Goal: Use online tool/utility: Utilize a website feature to perform a specific function

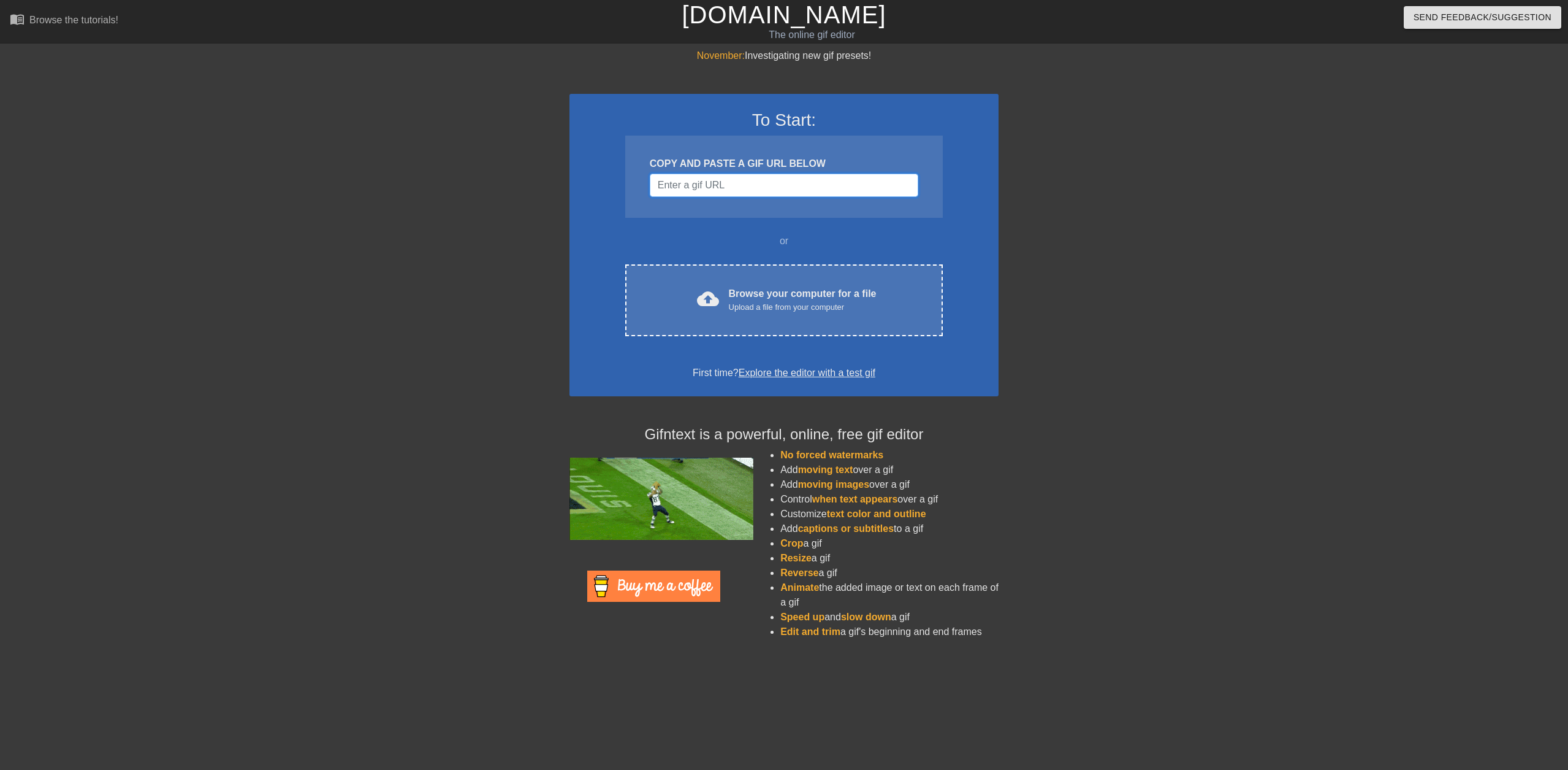
click at [690, 183] on input "Username" at bounding box center [784, 186] width 269 height 23
paste input "[URL][DOMAIN_NAME][PERSON_NAME]"
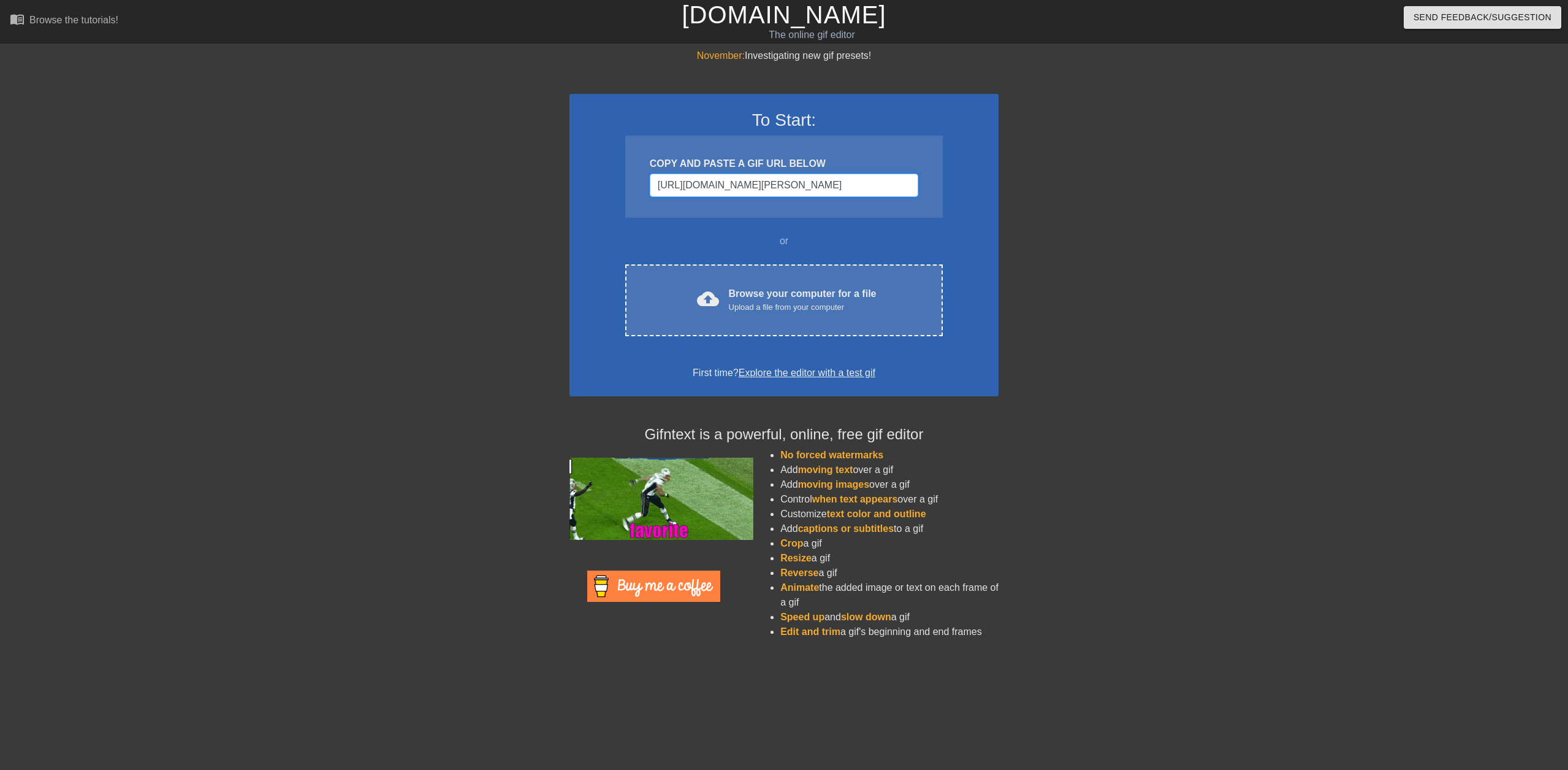
scroll to position [0, 286]
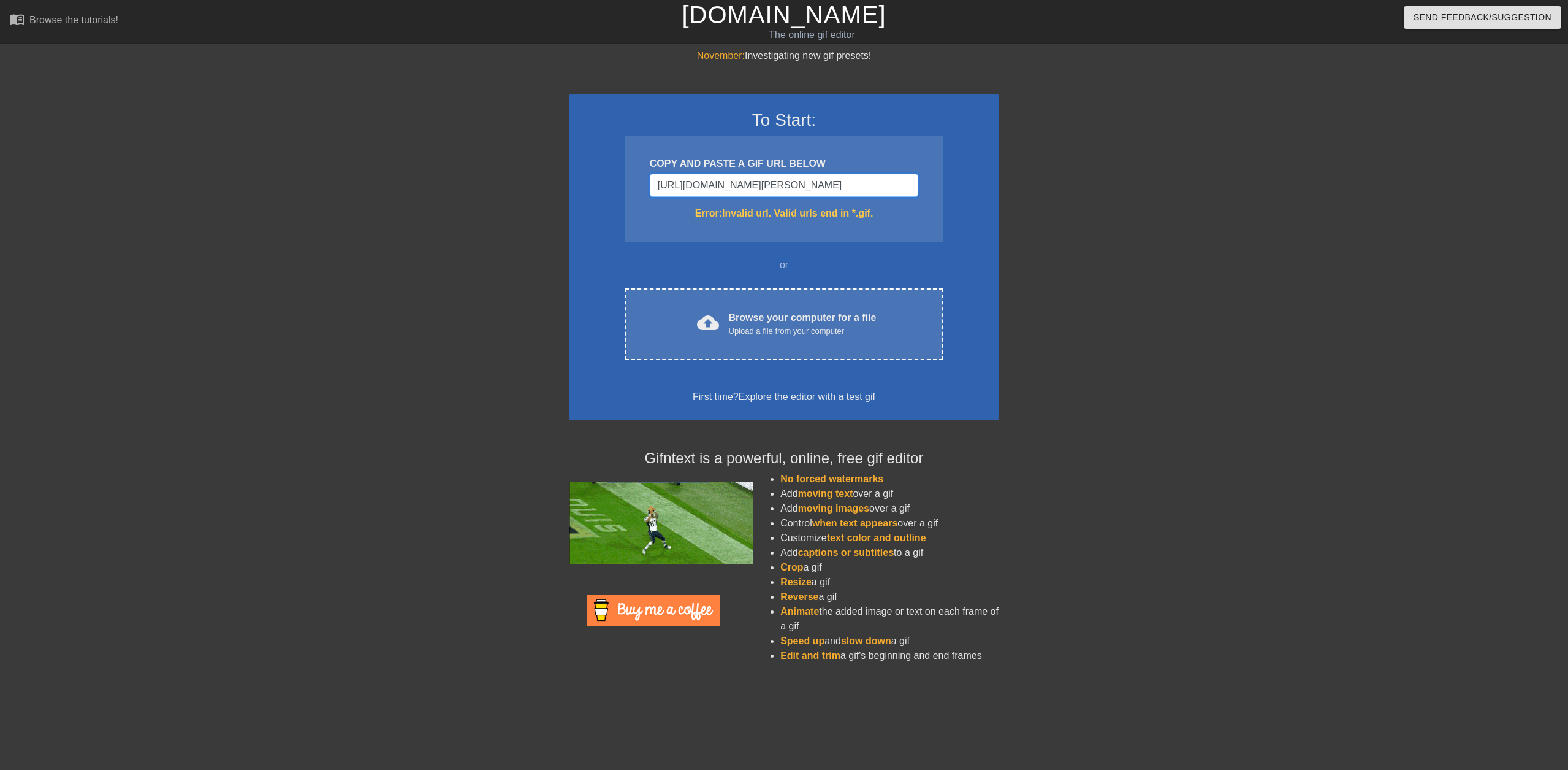
type input "[URL][DOMAIN_NAME][PERSON_NAME]"
click at [795, 183] on input "[URL][DOMAIN_NAME][PERSON_NAME]" at bounding box center [784, 186] width 269 height 23
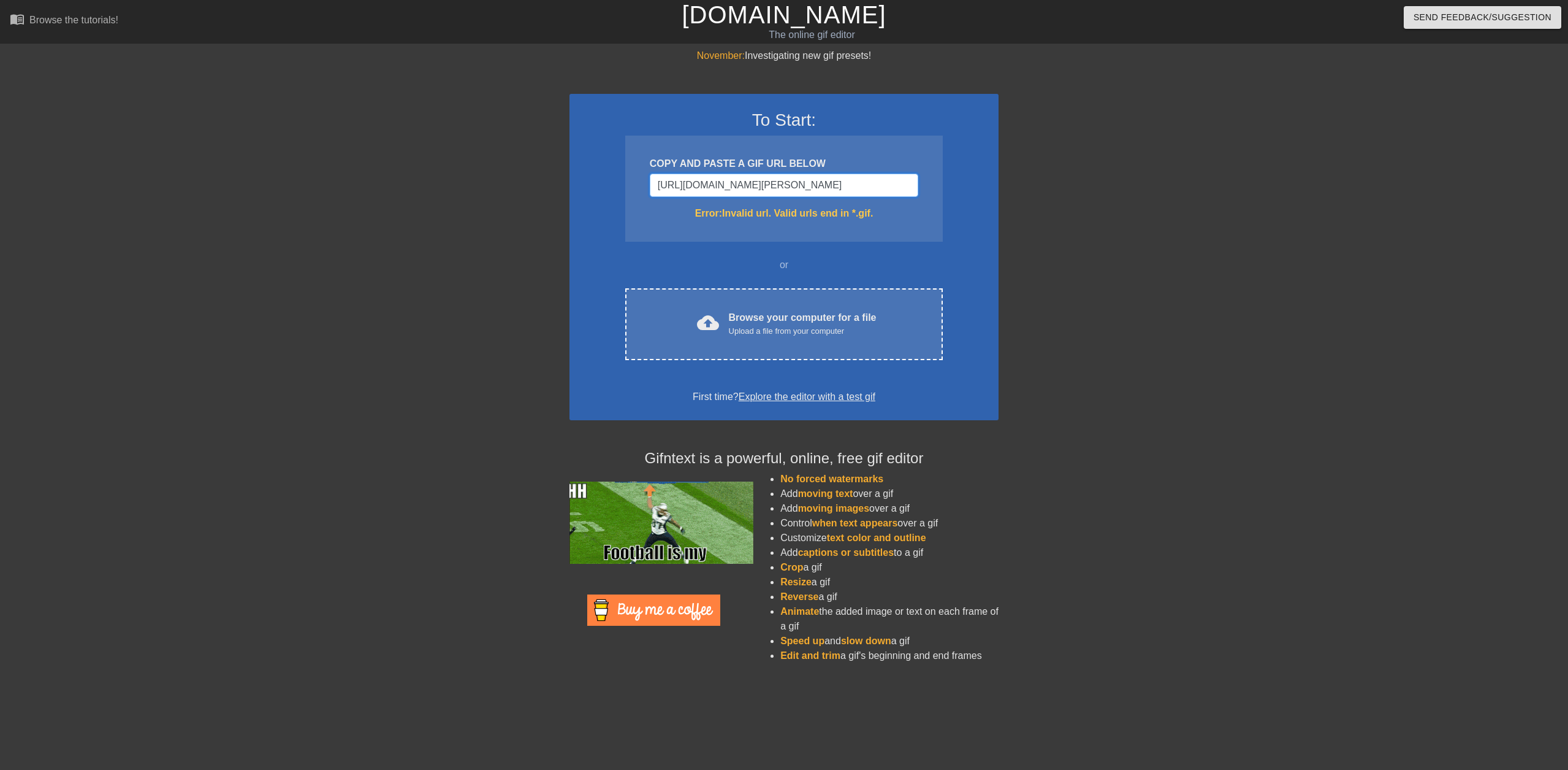
click at [795, 183] on input "[URL][DOMAIN_NAME][PERSON_NAME]" at bounding box center [784, 186] width 269 height 23
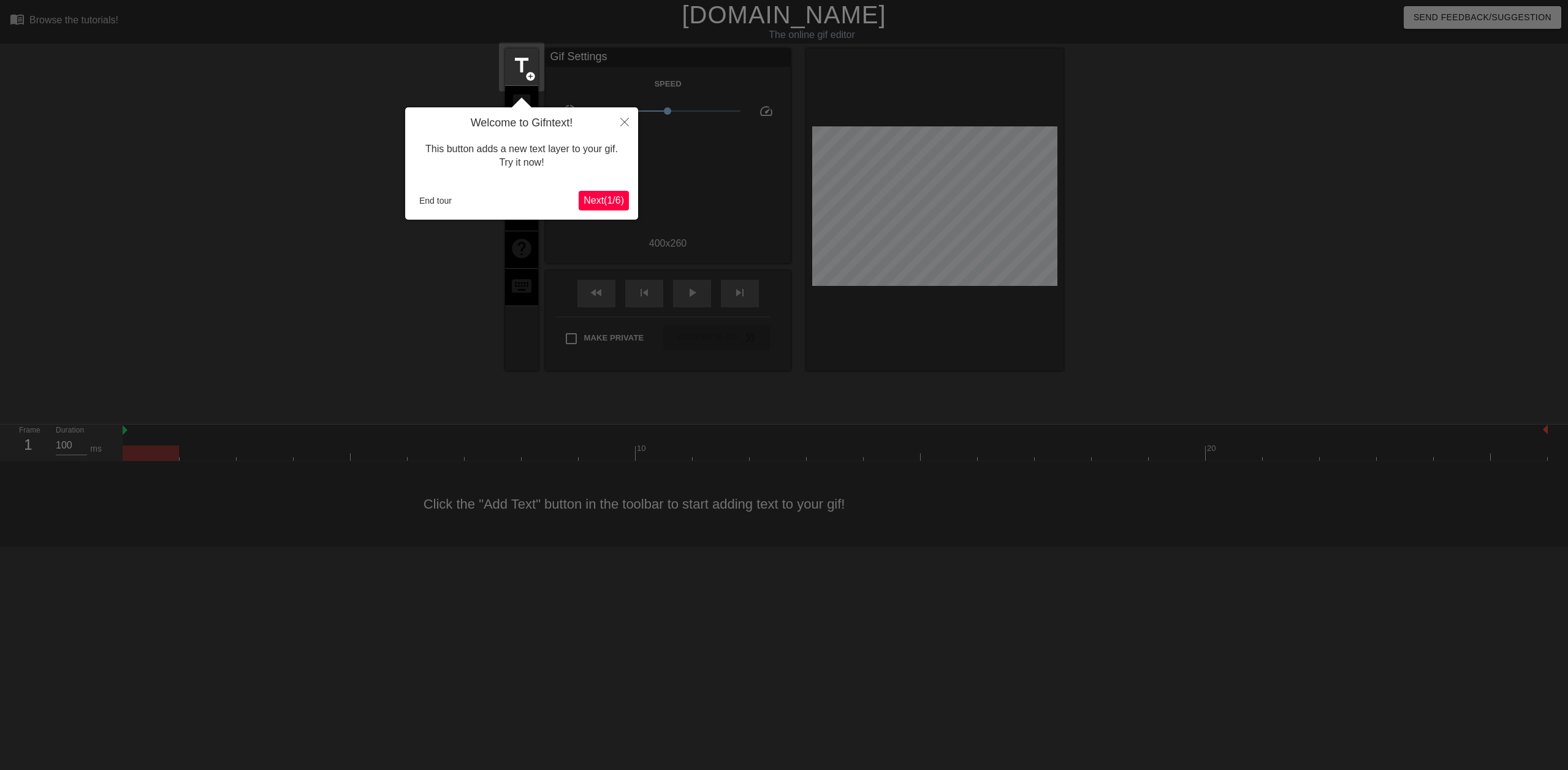
click at [597, 201] on span "Next ( 1 / 6 )" at bounding box center [604, 200] width 41 height 10
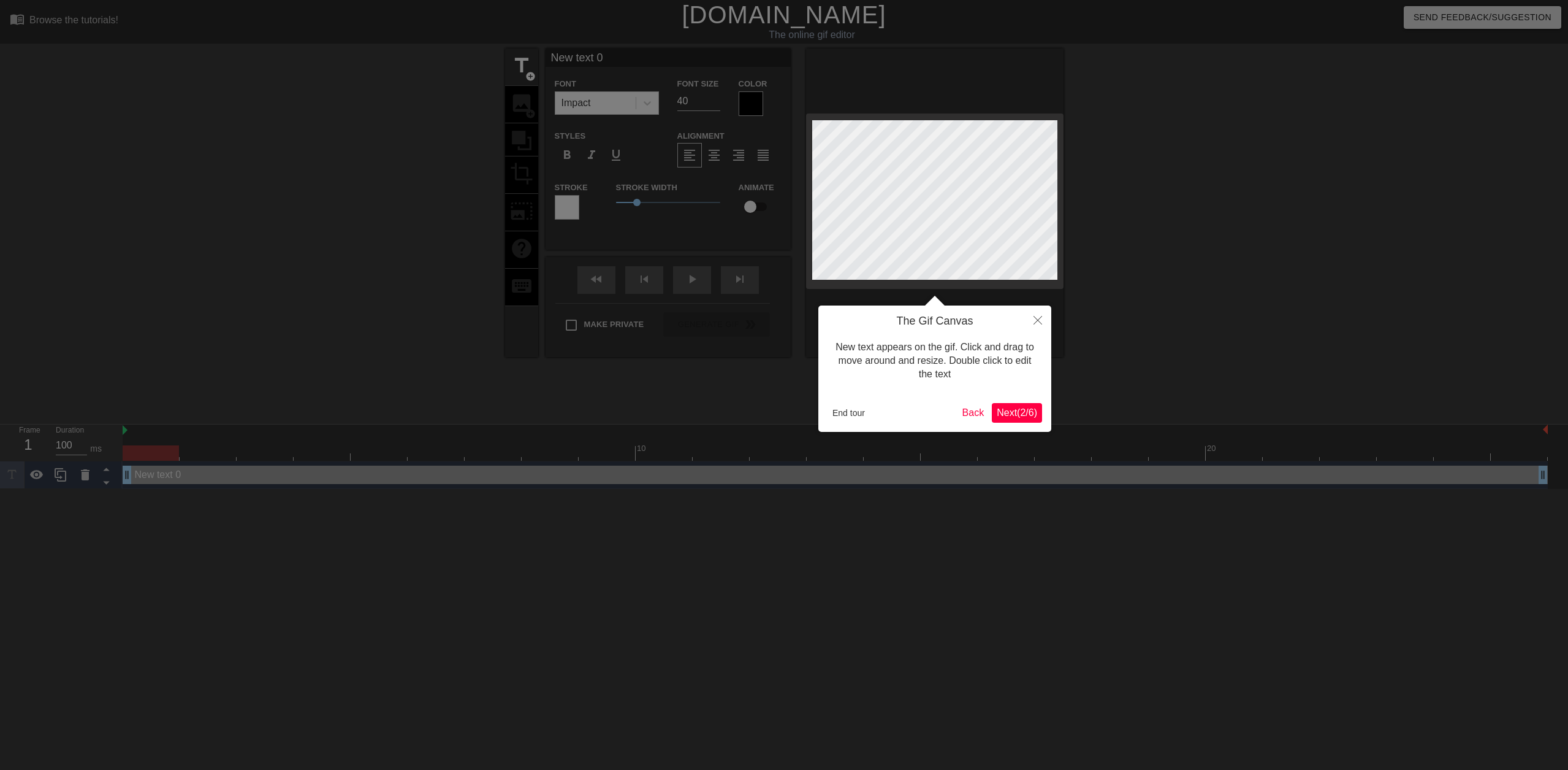
click at [1031, 411] on span "Next ( 2 / 6 )" at bounding box center [1017, 412] width 41 height 10
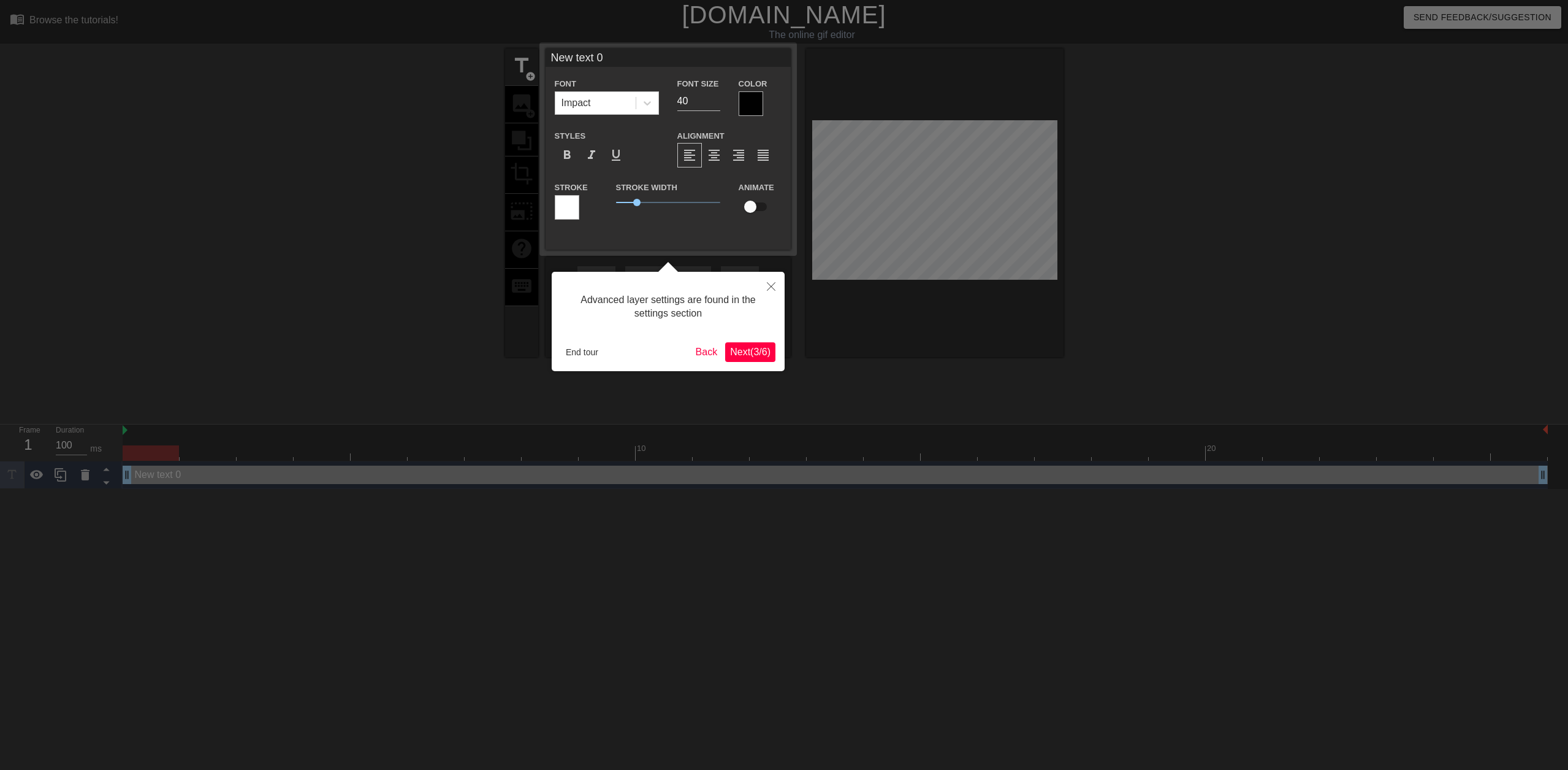
click at [753, 352] on span "Next ( 3 / 6 )" at bounding box center [751, 351] width 41 height 10
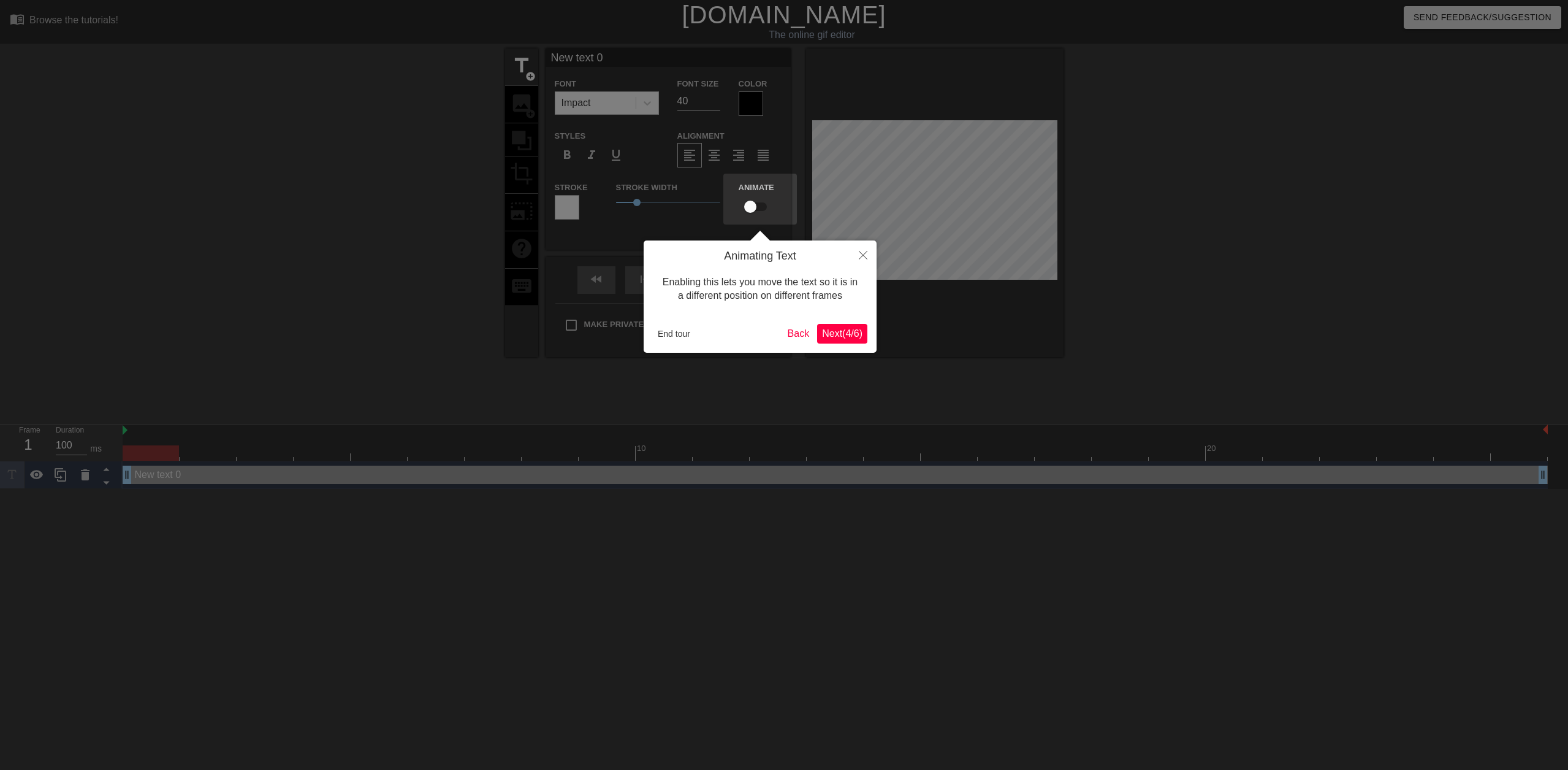
click at [859, 338] on span "Next ( 4 / 6 )" at bounding box center [842, 333] width 41 height 10
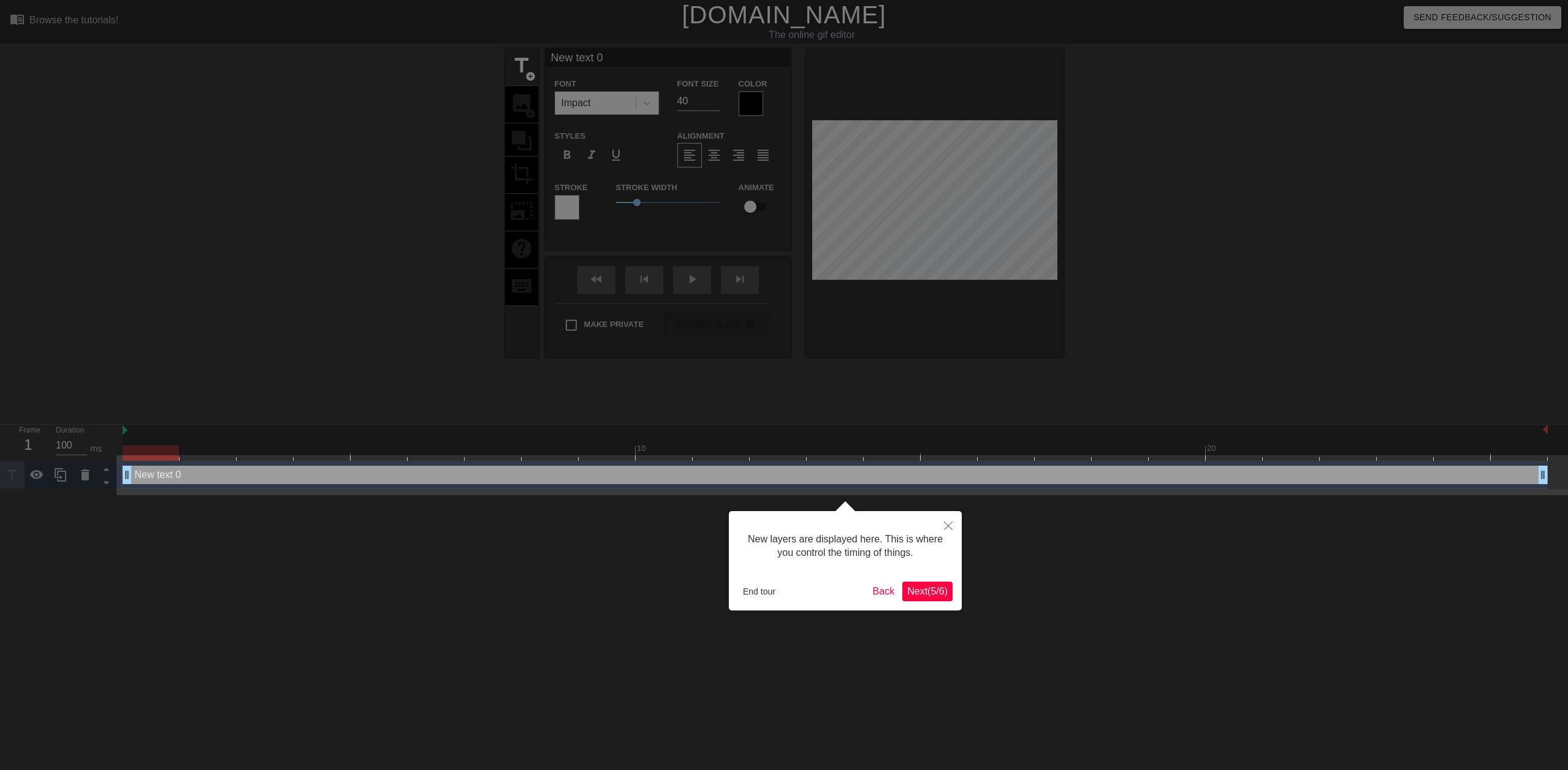
click at [936, 595] on span "Next ( 5 / 6 )" at bounding box center [928, 591] width 41 height 10
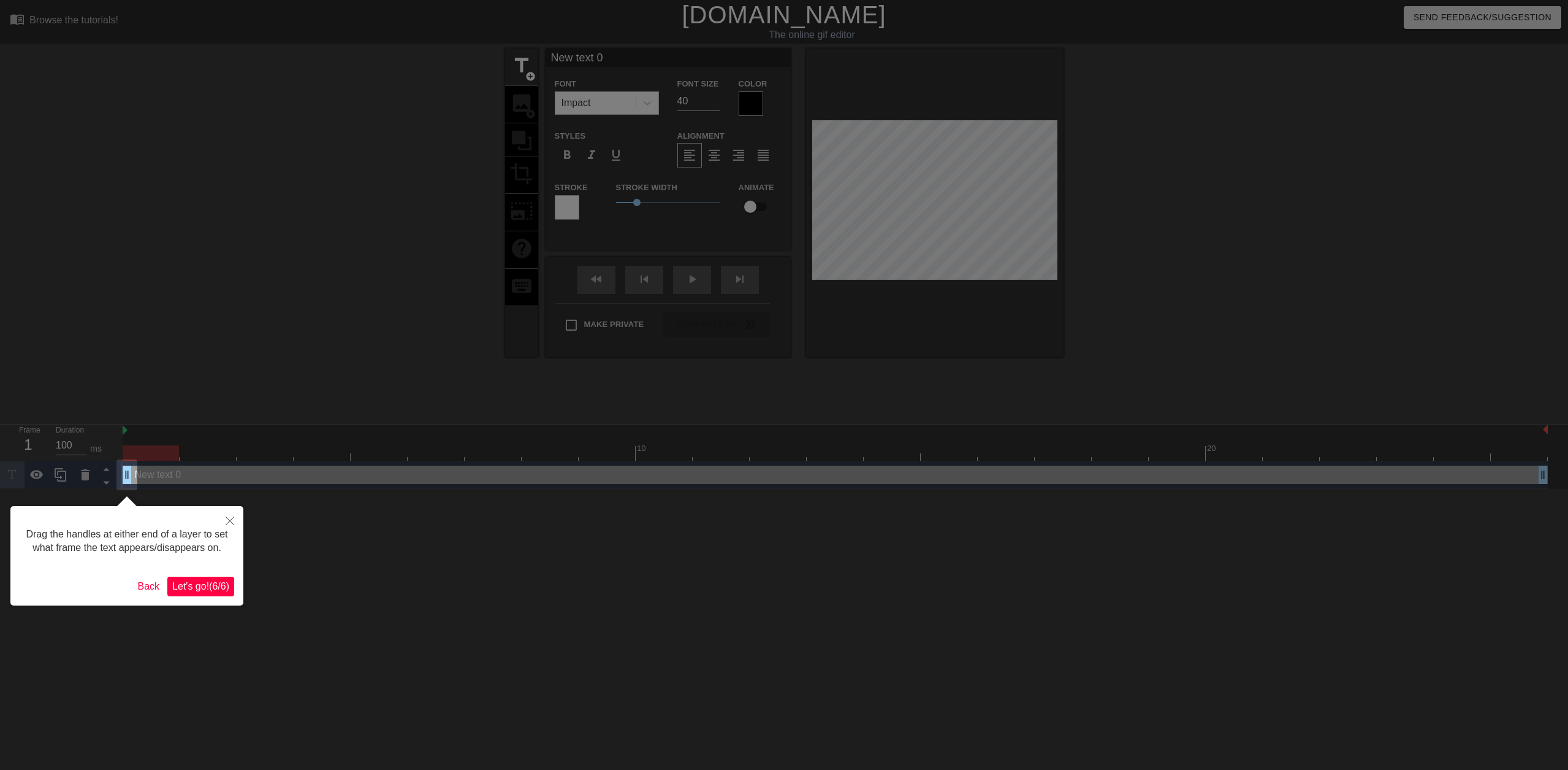
click at [212, 587] on span "Let's go! ( 6 / 6 )" at bounding box center [200, 586] width 57 height 10
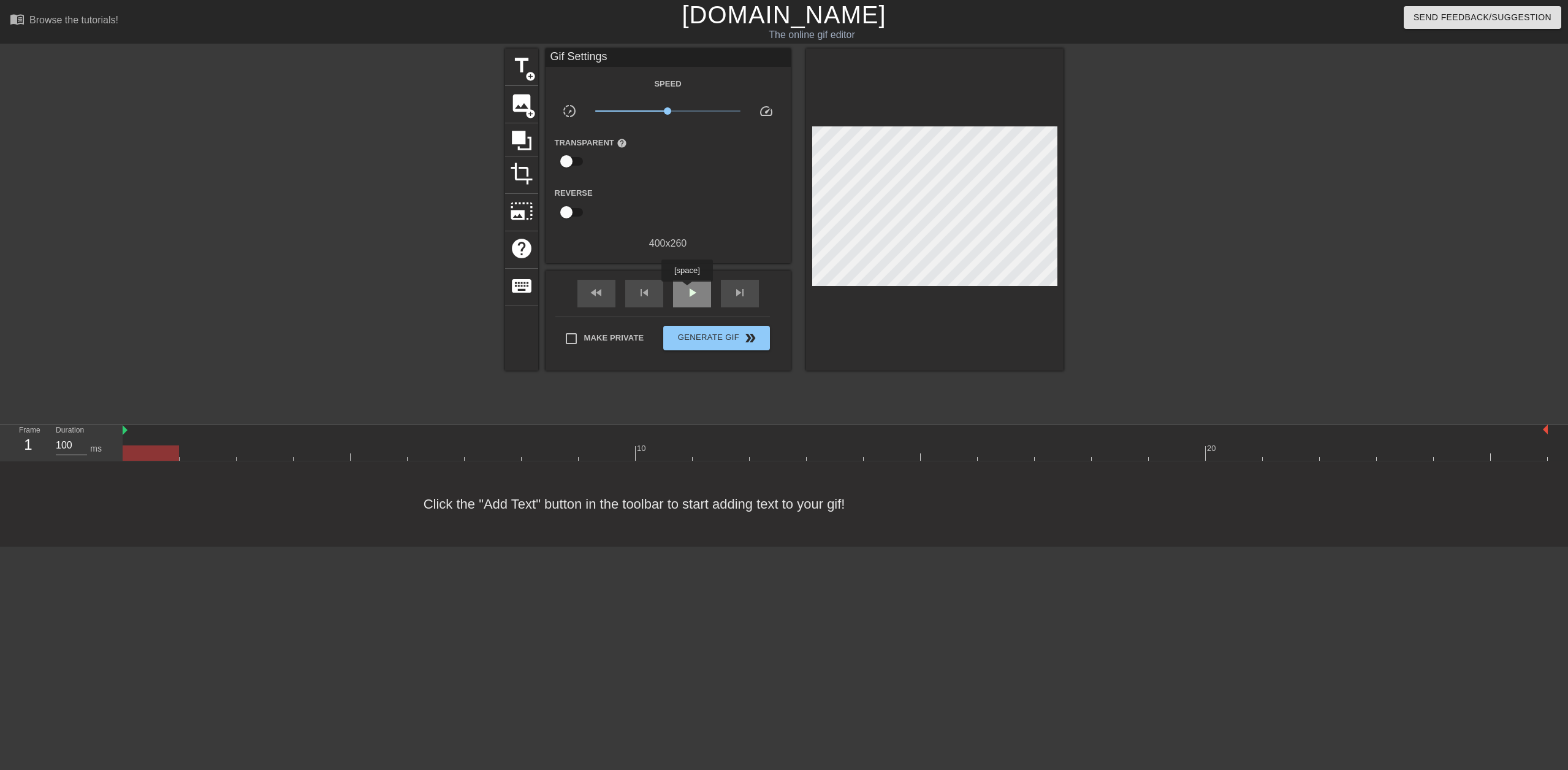
click at [687, 290] on span "play_arrow" at bounding box center [692, 292] width 15 height 15
click at [713, 337] on span "Generate Gif double_arrow" at bounding box center [716, 338] width 96 height 15
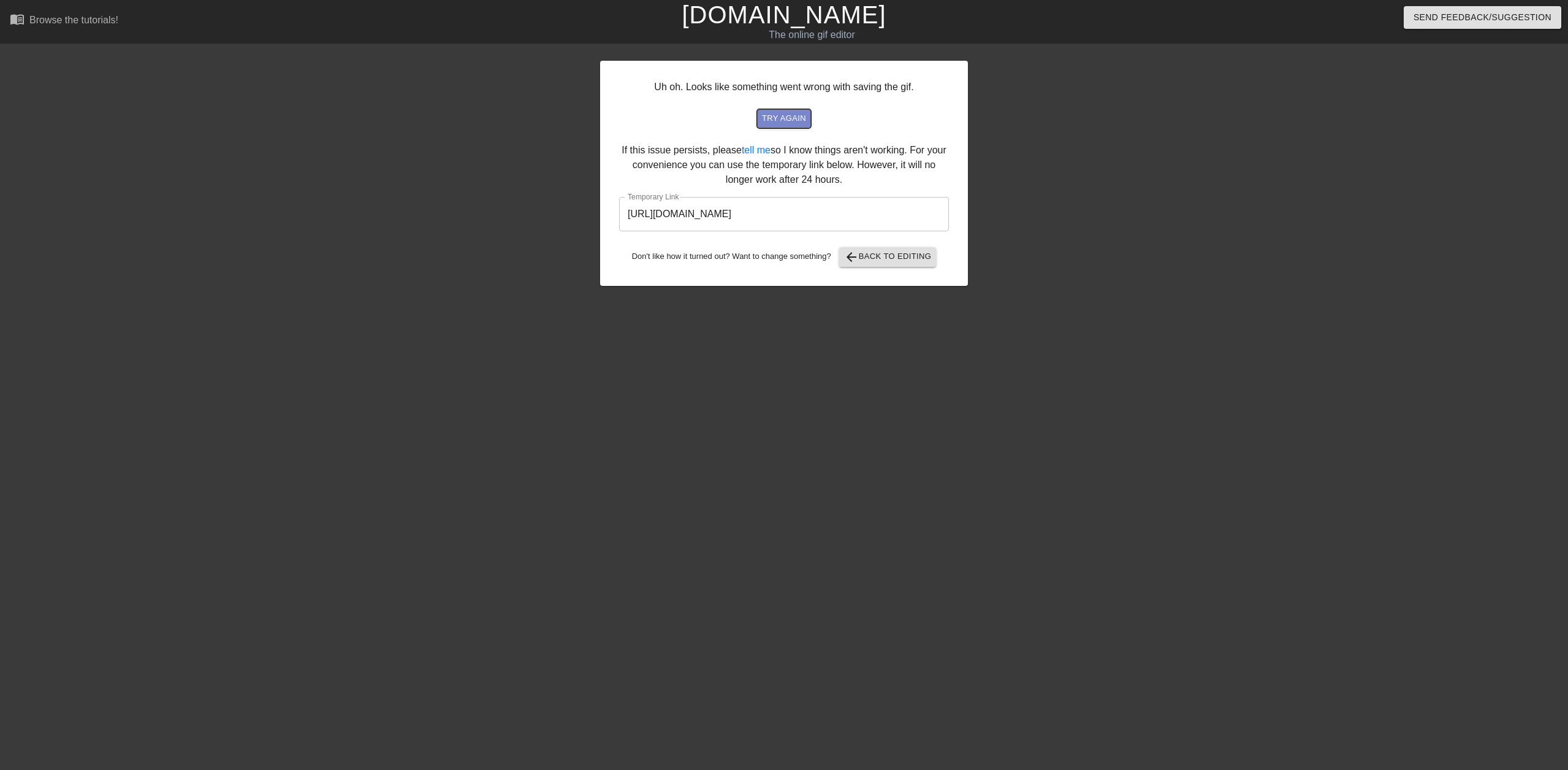
click at [773, 122] on span "try again" at bounding box center [784, 119] width 44 height 14
click at [880, 258] on span "arrow_back Back to Editing" at bounding box center [888, 257] width 88 height 15
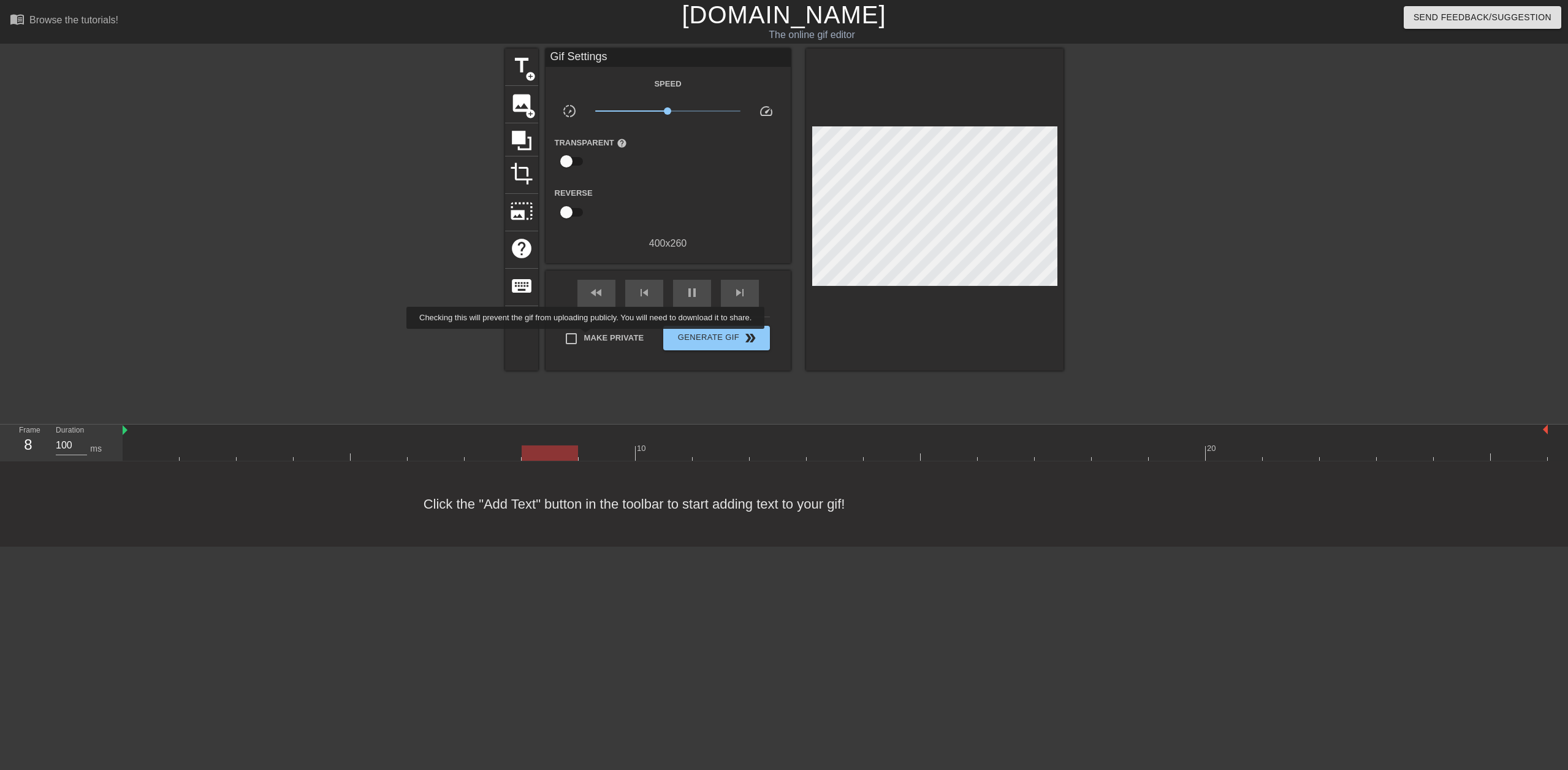
click at [588, 338] on span "Make Private" at bounding box center [614, 338] width 60 height 13
click at [584, 338] on input "Make Private" at bounding box center [571, 338] width 26 height 26
checkbox input "true"
click at [710, 327] on button "Generate Gif double_arrow" at bounding box center [716, 338] width 106 height 24
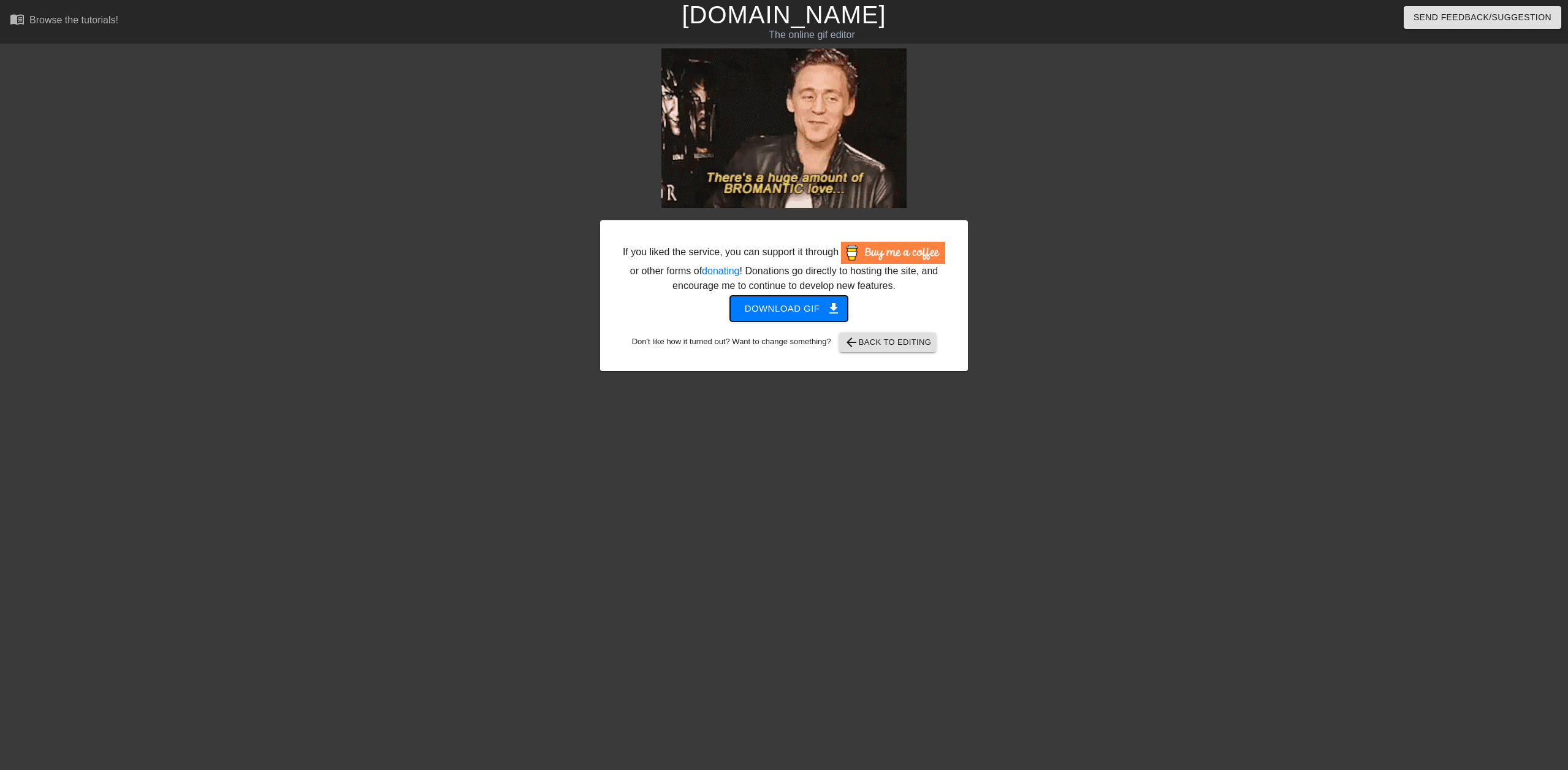
click at [781, 305] on span "Download gif get_app" at bounding box center [789, 309] width 89 height 16
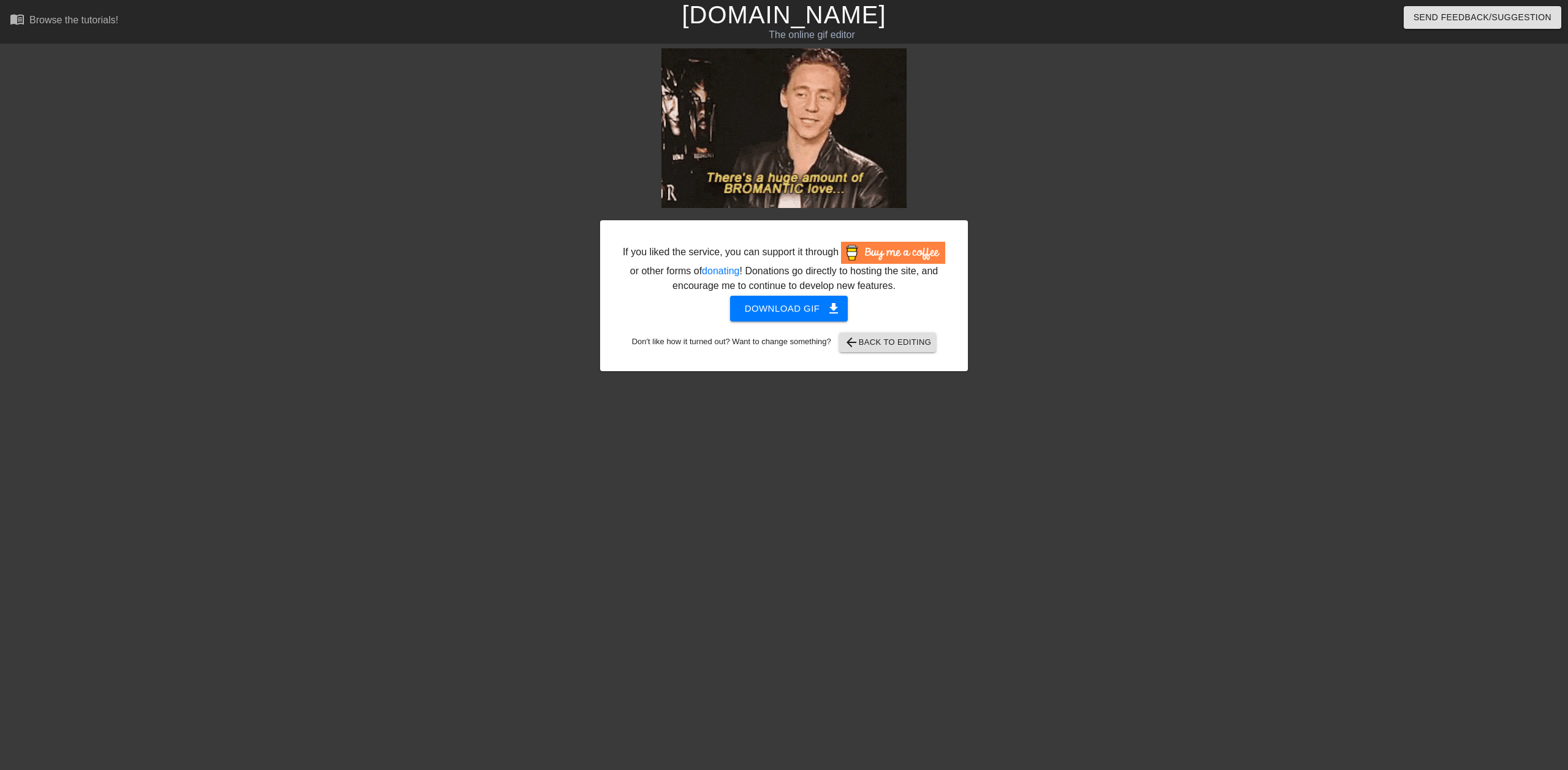
click at [405, 422] on html "menu_book Browse the tutorials! [DOMAIN_NAME] The online gif editor Send Feedba…" at bounding box center [784, 211] width 1568 height 422
